Goal: Task Accomplishment & Management: Manage account settings

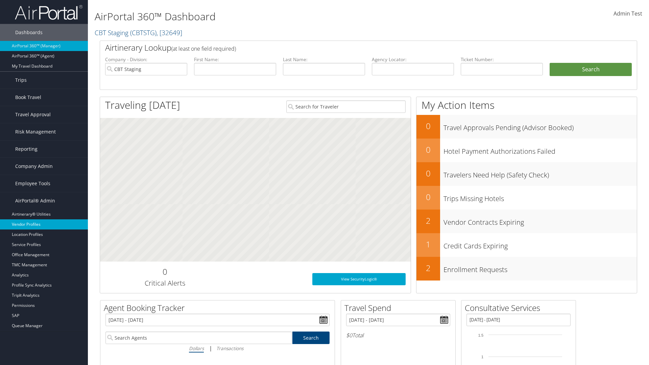
click at [44, 224] on link "Vendor Profiles" at bounding box center [44, 224] width 88 height 10
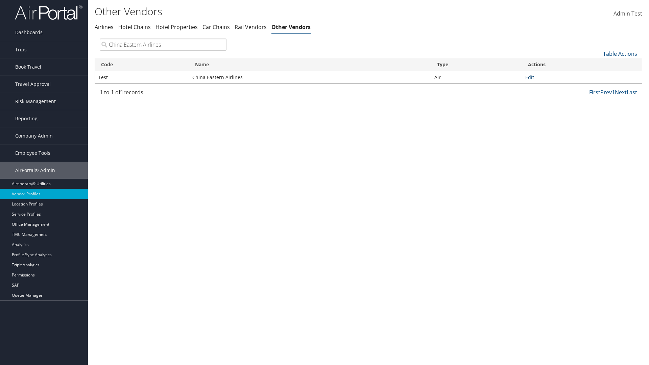
type input "China Eastern Airlines"
click at [529, 77] on link "Edit" at bounding box center [529, 77] width 9 height 6
select select "1"
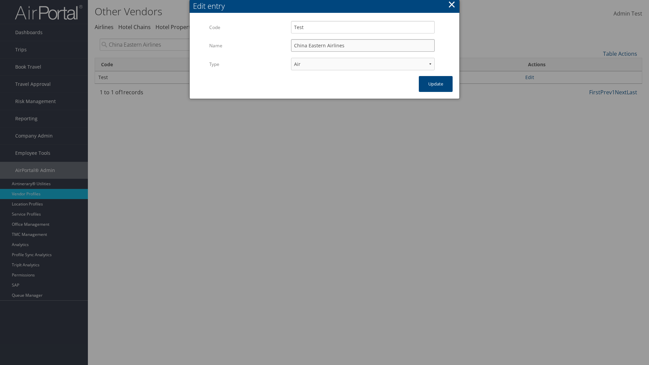
click at [363, 45] on input "China Eastern Airlines" at bounding box center [363, 45] width 144 height 13
type input "China Eastern Airlines"
click at [363, 27] on input "Test" at bounding box center [363, 27] width 144 height 13
type input "Test"
click at [436, 84] on button "Update" at bounding box center [436, 84] width 34 height 16
